Goal: Information Seeking & Learning: Learn about a topic

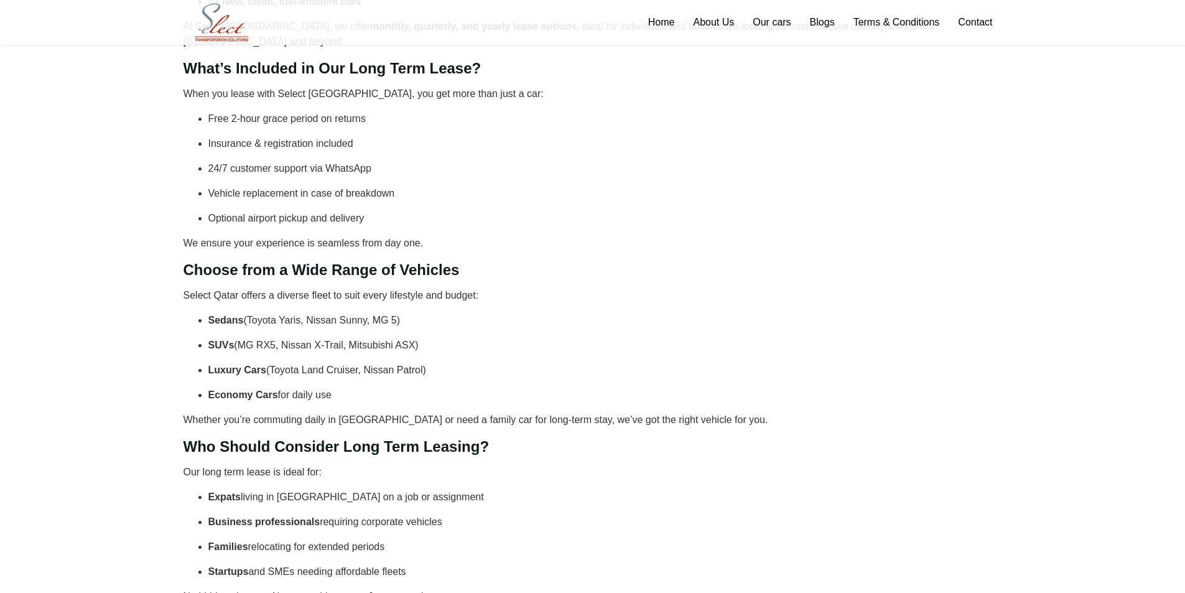
scroll to position [373, 0]
drag, startPoint x: 281, startPoint y: 293, endPoint x: 453, endPoint y: 369, distance: 187.9
click at [453, 369] on ul "Sedans (Toyota Yaris, Nissan Sunny, MG 5) SUVs (MG RX5, Nissan X-Trail, Mitsubi…" at bounding box center [592, 357] width 819 height 90
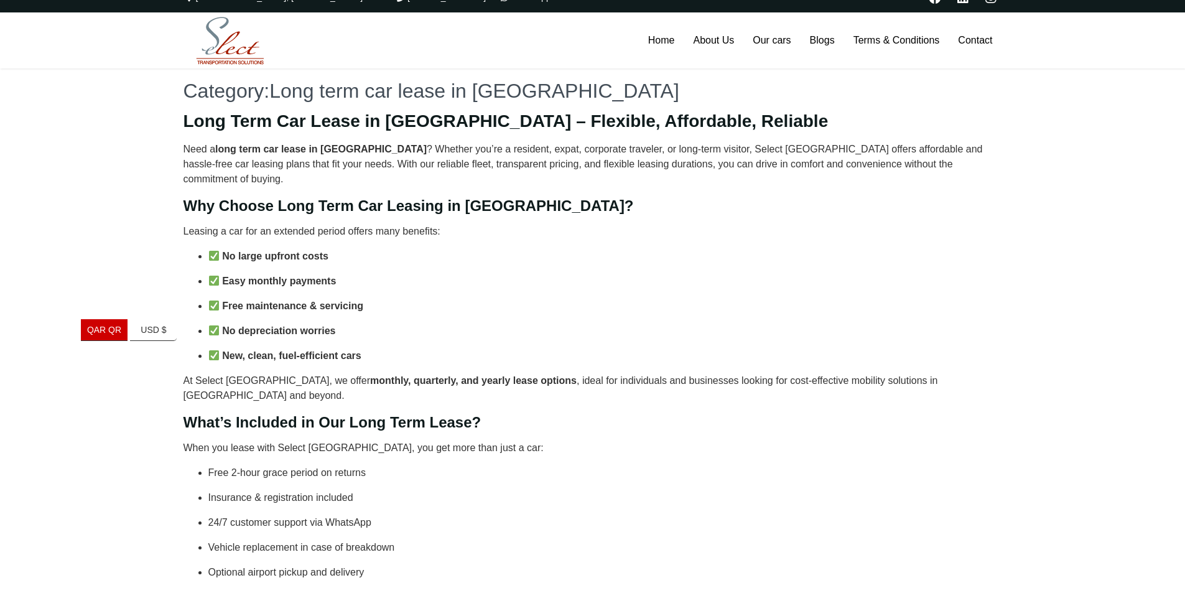
scroll to position [0, 0]
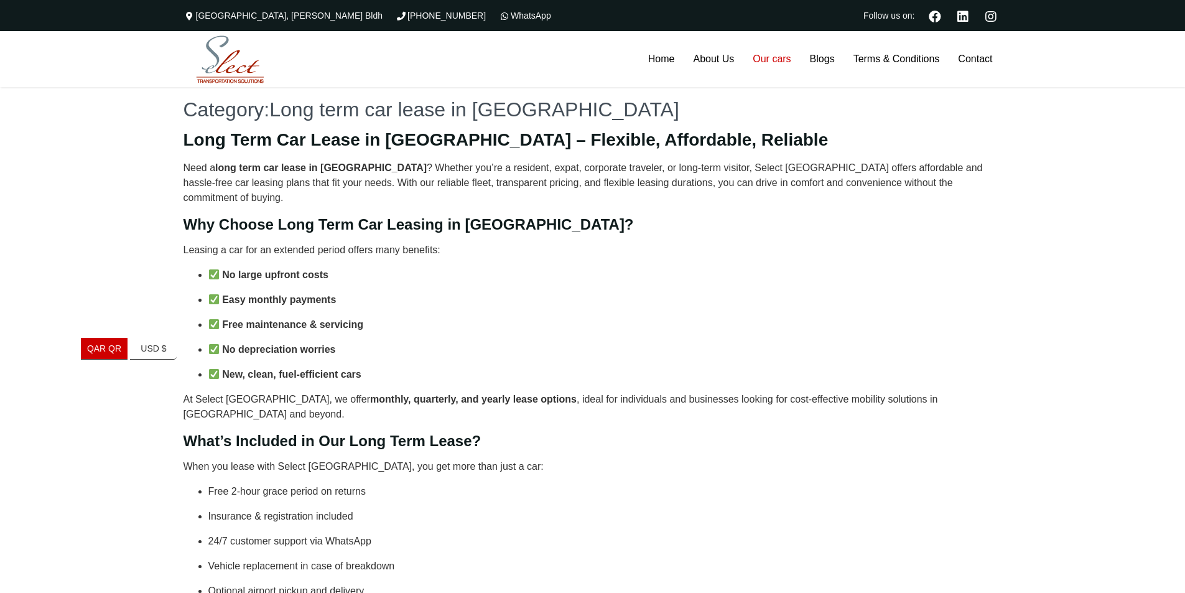
click at [776, 58] on link "Our cars" at bounding box center [771, 59] width 57 height 56
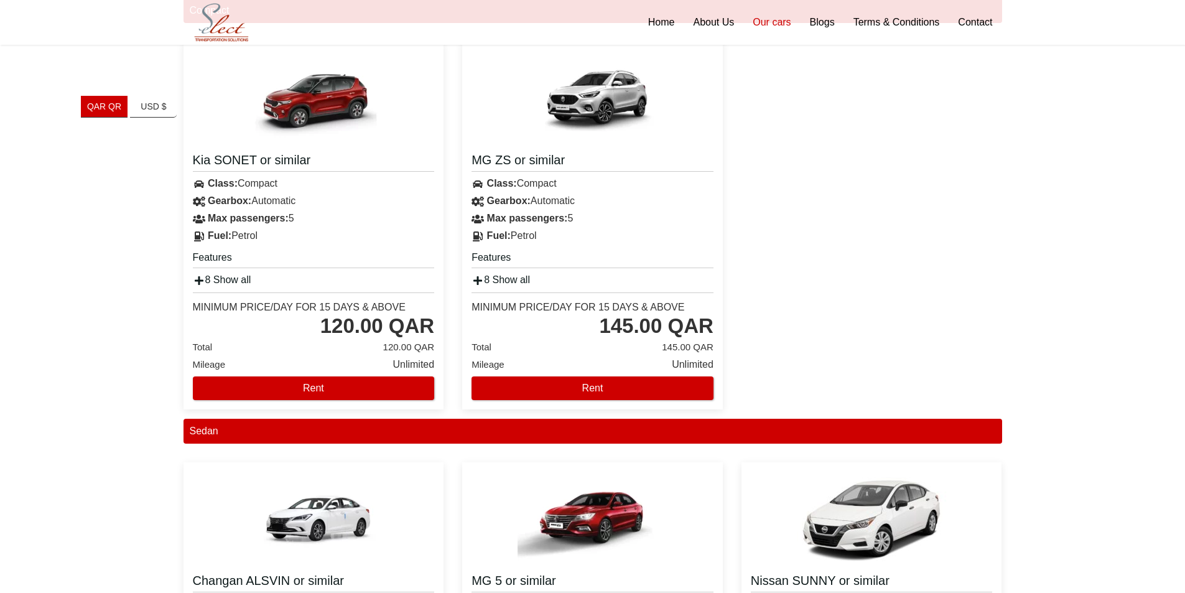
scroll to position [223, 0]
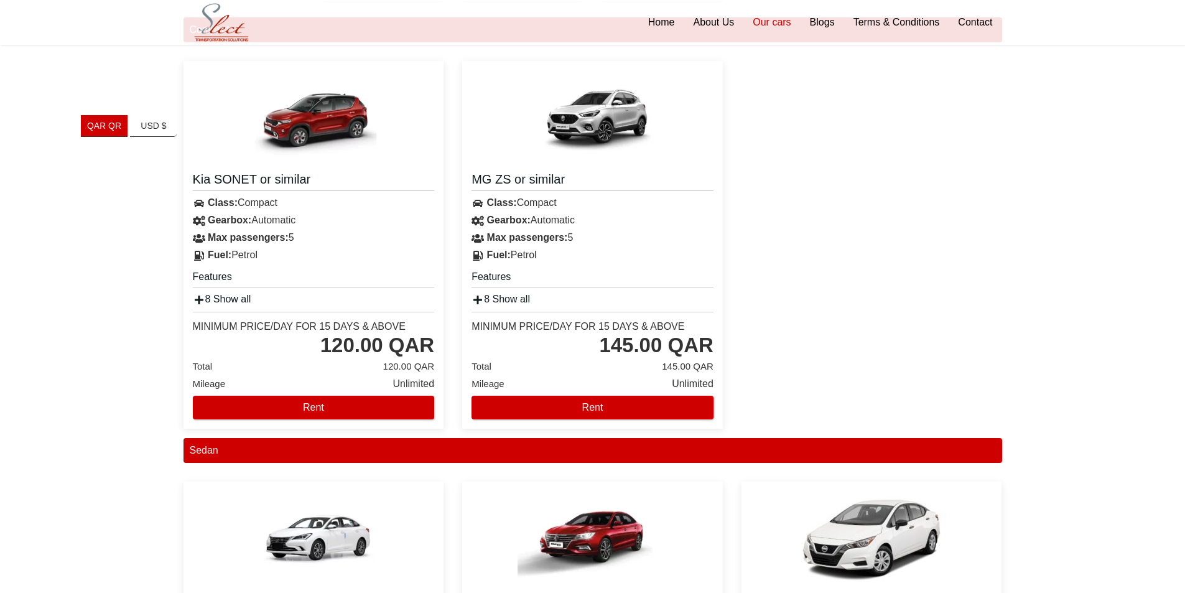
click at [312, 121] on img at bounding box center [313, 116] width 149 height 93
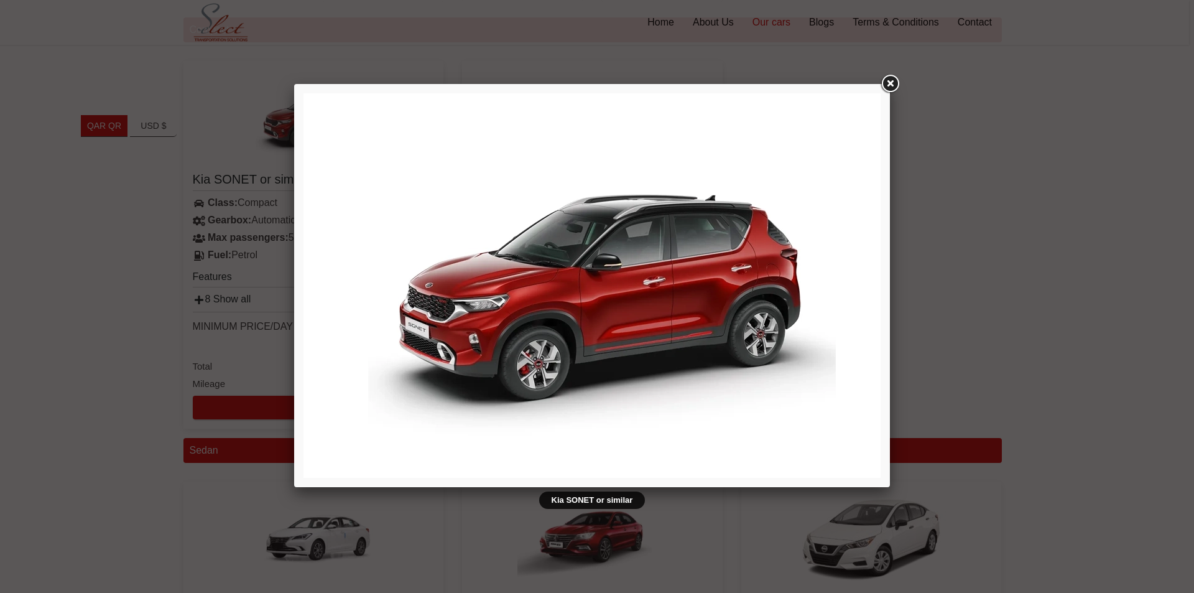
click at [606, 299] on img at bounding box center [592, 285] width 577 height 384
click at [889, 81] on link at bounding box center [890, 84] width 22 height 22
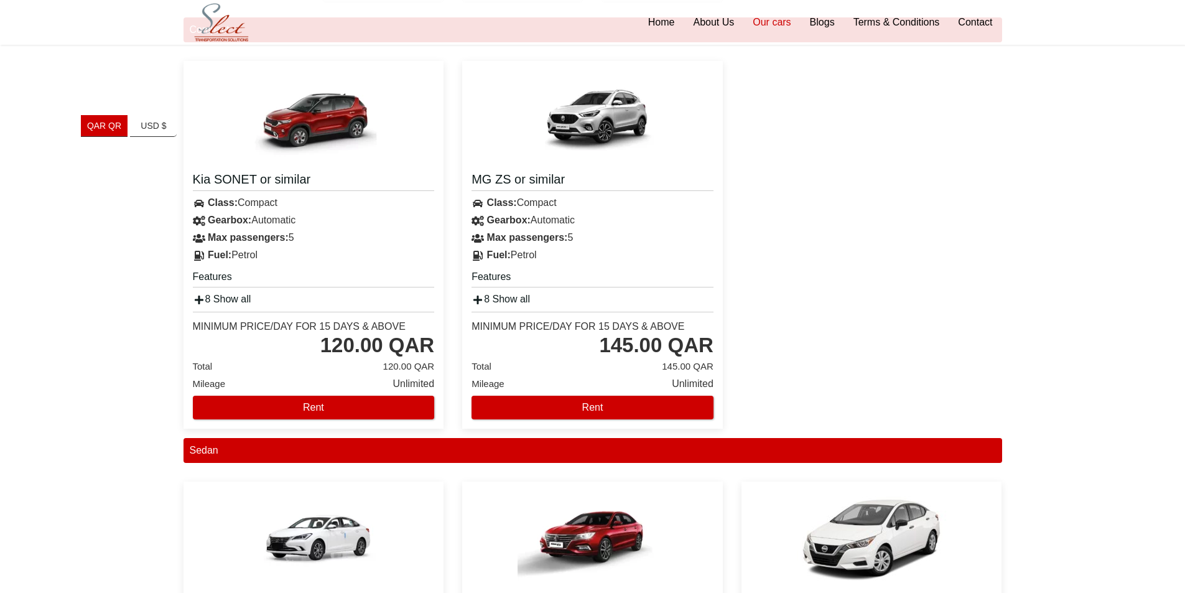
drag, startPoint x: 325, startPoint y: 350, endPoint x: 259, endPoint y: 346, distance: 66.0
click at [337, 348] on div "120.00 QAR" at bounding box center [377, 345] width 114 height 25
drag, startPoint x: 259, startPoint y: 318, endPoint x: 302, endPoint y: 319, distance: 42.9
click at [302, 319] on div "Minimum Price/Day for 15 days & Above 120.00 QAR" at bounding box center [314, 335] width 242 height 46
drag, startPoint x: 304, startPoint y: 318, endPoint x: 369, endPoint y: 314, distance: 66.1
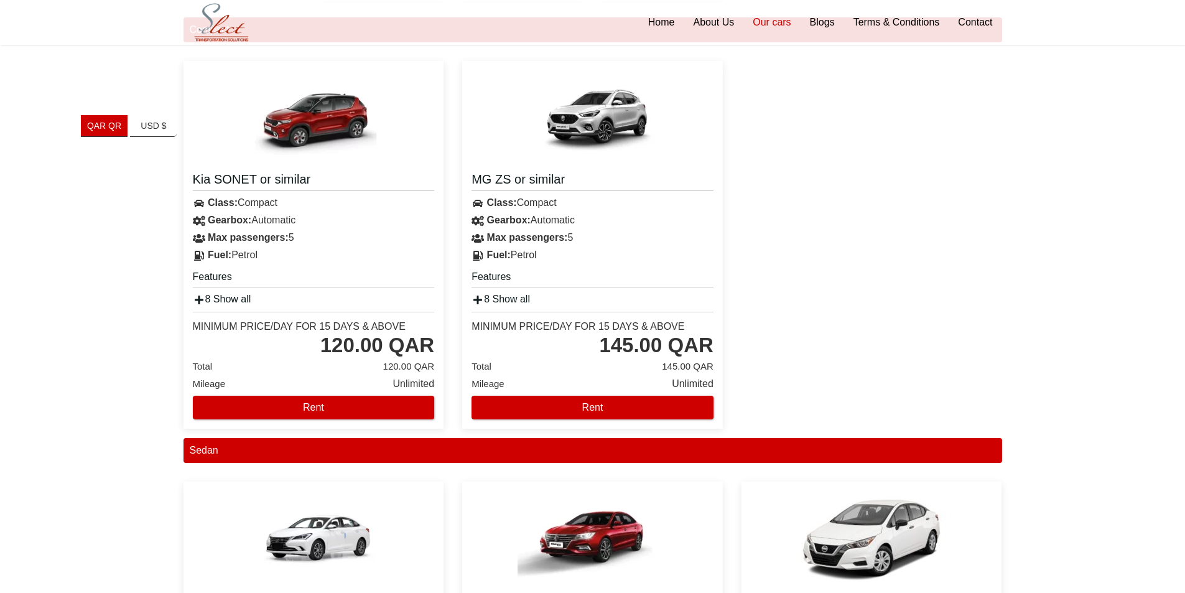
click at [369, 314] on div "Minimum Price/Day for 15 days & Above 120.00 QAR" at bounding box center [314, 335] width 242 height 46
drag, startPoint x: 340, startPoint y: 321, endPoint x: 383, endPoint y: 318, distance: 42.4
click at [383, 318] on div "Minimum Price/Day for 15 days & Above 120.00 QAR" at bounding box center [314, 335] width 242 height 46
click at [397, 324] on div "Minimum Price/Day for 15 days & Above" at bounding box center [299, 326] width 213 height 12
